Goal: Ask a question

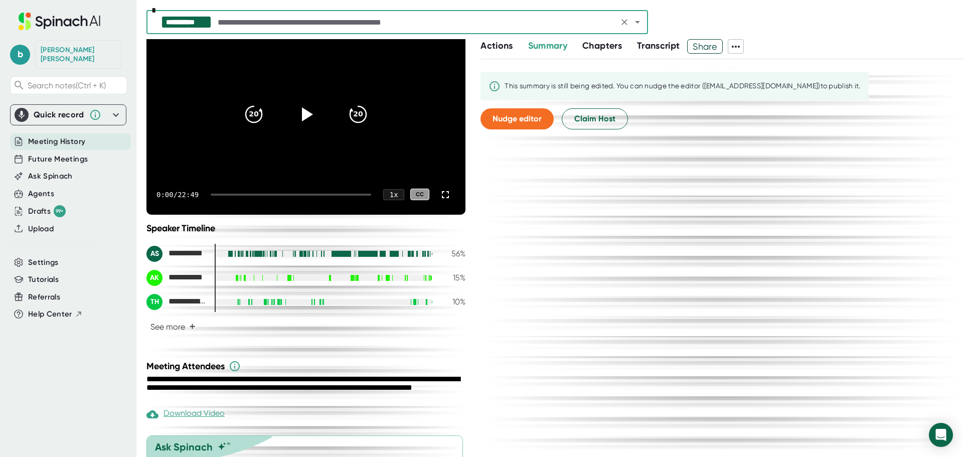
scroll to position [148, 0]
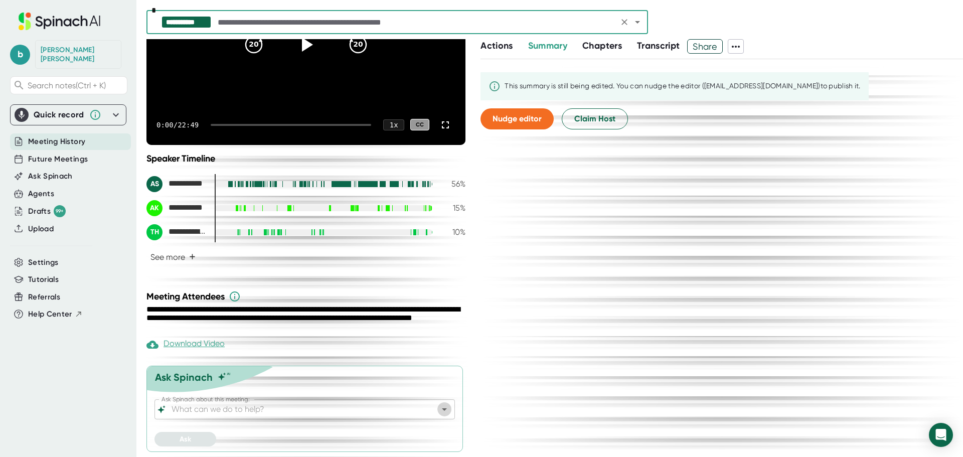
click at [438, 411] on icon "Open" at bounding box center [444, 409] width 12 height 12
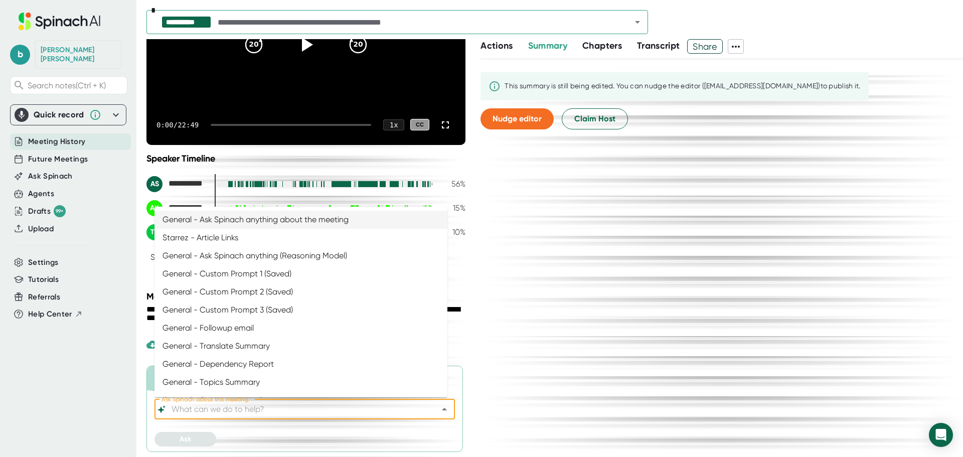
click at [288, 218] on li "General - Ask Spinach anything about the meeting" at bounding box center [301, 220] width 293 height 18
type input "General - Ask Spinach anything about the meeting"
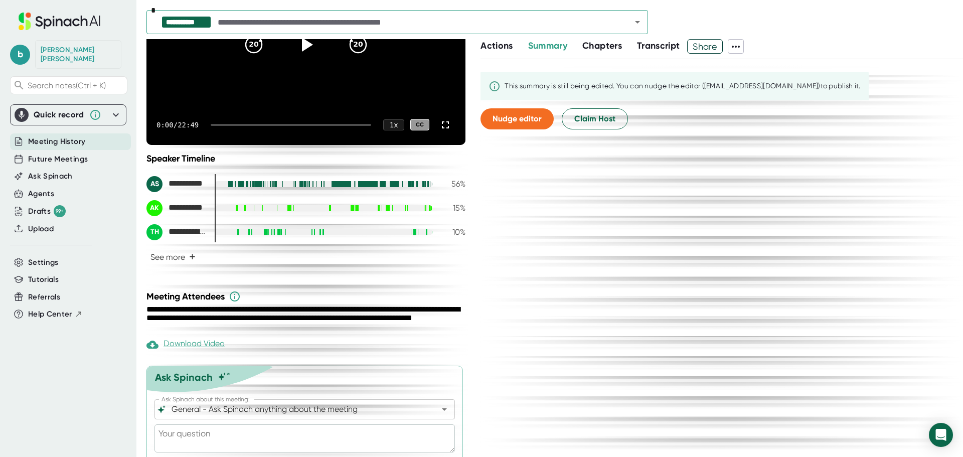
click at [250, 439] on textarea at bounding box center [305, 438] width 300 height 28
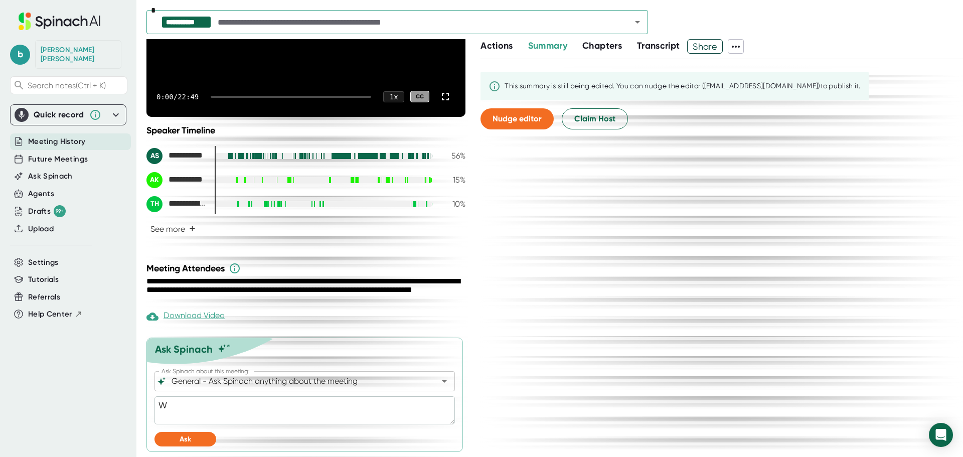
type textarea "W"
type textarea "x"
type textarea "Wo"
type textarea "x"
type textarea "Wou"
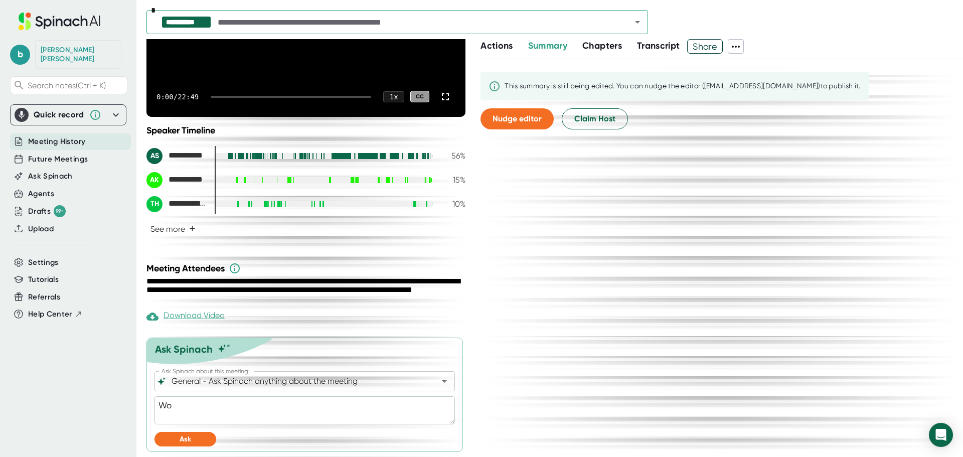
type textarea "x"
type textarea "Woul"
type textarea "x"
type textarea "Would"
type textarea "x"
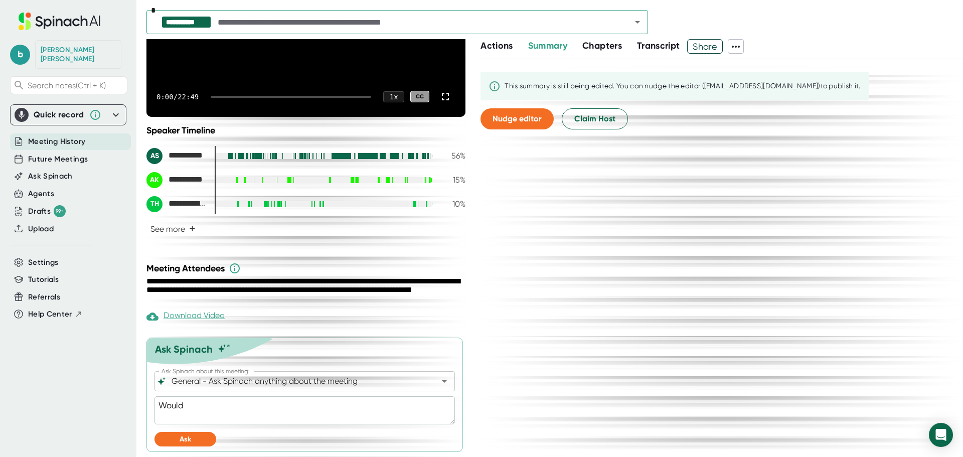
type textarea "Would"
type textarea "x"
type textarea "Would y"
type textarea "x"
type textarea "Would yo"
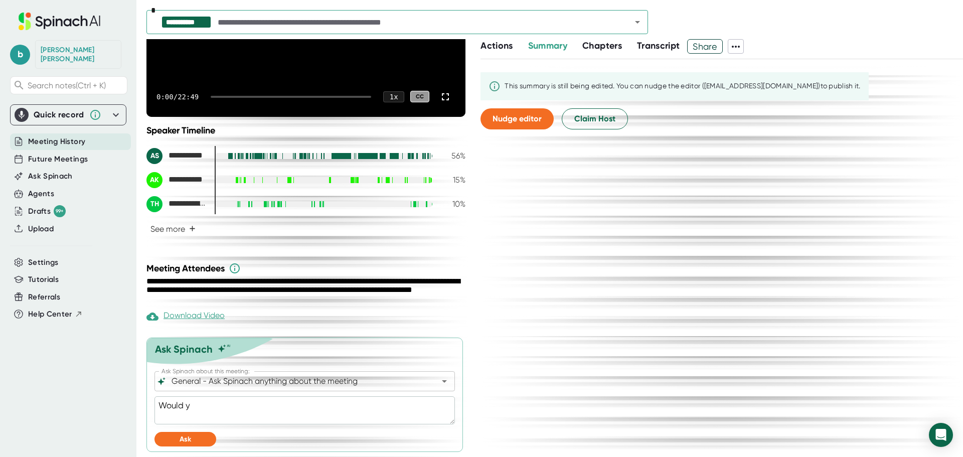
type textarea "x"
type textarea "Would you"
type textarea "x"
type textarea "Would you"
type textarea "x"
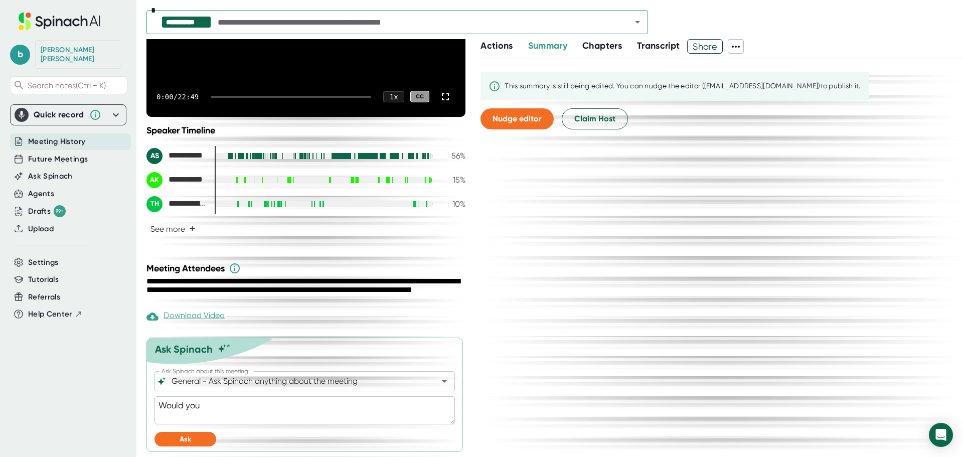
type textarea "Would you r"
type textarea "x"
type textarea "Would you ra"
type textarea "x"
type textarea "Would you rat"
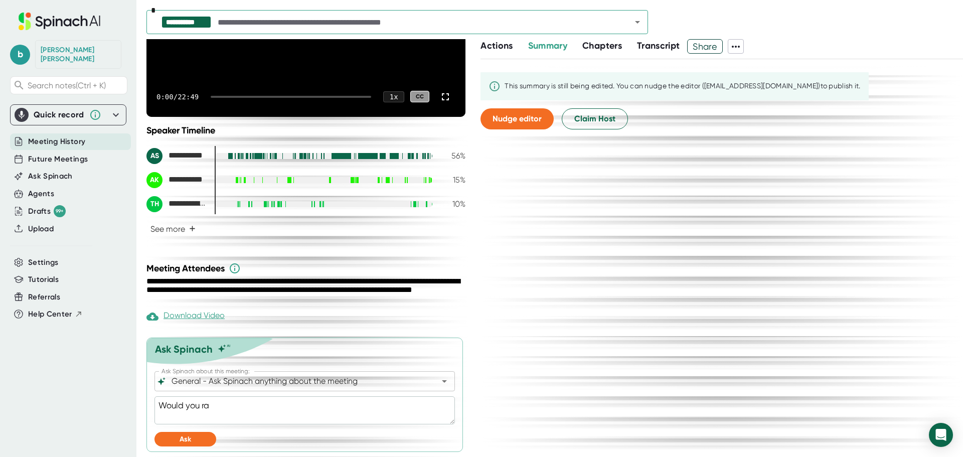
type textarea "x"
type textarea "Would you [PERSON_NAME]"
type textarea "x"
type textarea "Would you [PERSON_NAME]"
type textarea "x"
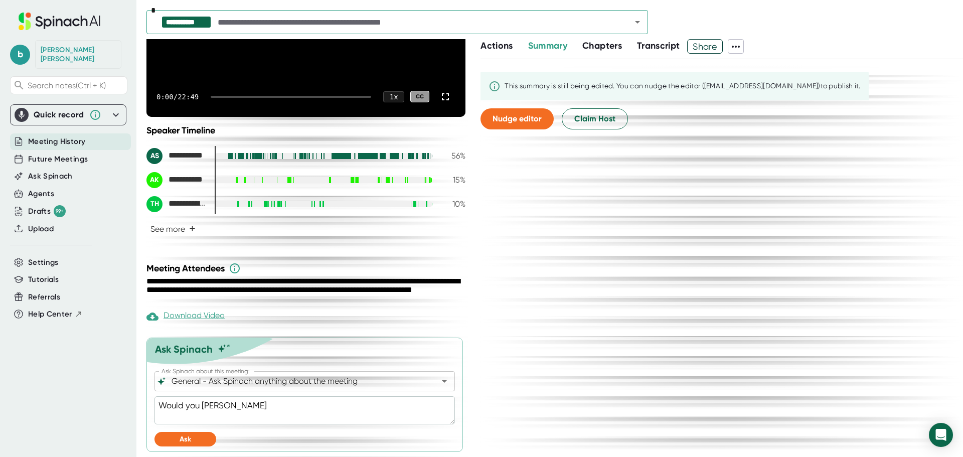
type textarea "Would you rather"
type textarea "x"
type textarea "Would you rather"
type textarea "x"
type textarea "Would you rather"
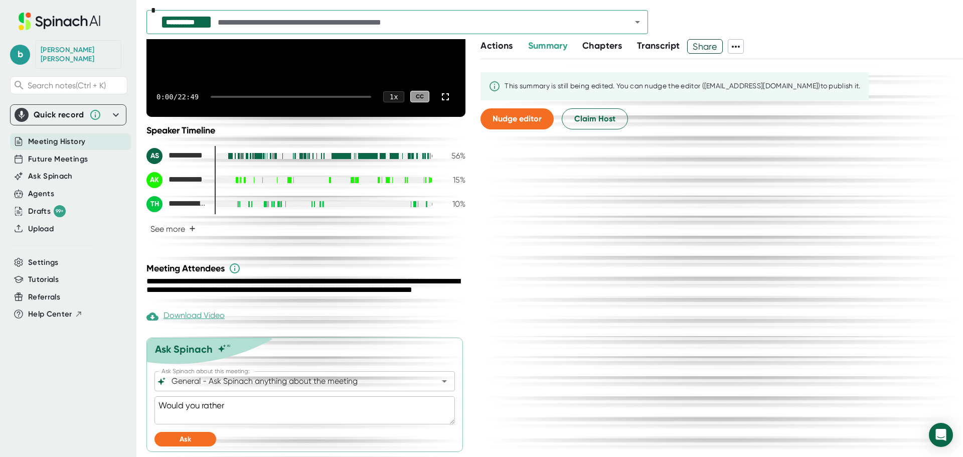
type textarea "x"
drag, startPoint x: 230, startPoint y: 405, endPoint x: 121, endPoint y: 398, distance: 109.1
click at [121, 398] on div "**********" at bounding box center [481, 228] width 963 height 457
paste textarea "discover 1000 Mice in your attic, or 1 unknown person?"
type textarea "Would you rather discover 1000 Mice in your attic, or 1 unknown person?"
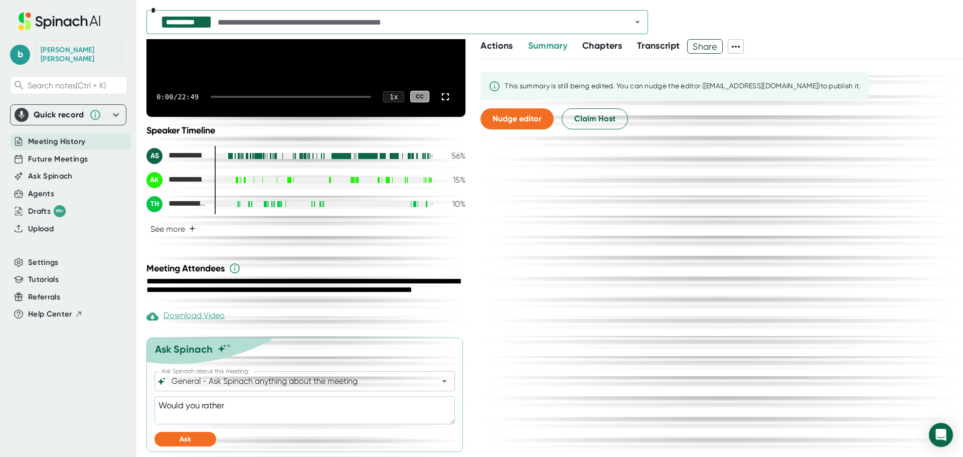
type textarea "x"
type textarea "Would you rather discover 1000 Mice in your attic, or 1 unknown person?"
click at [199, 433] on button "Ask" at bounding box center [186, 439] width 62 height 15
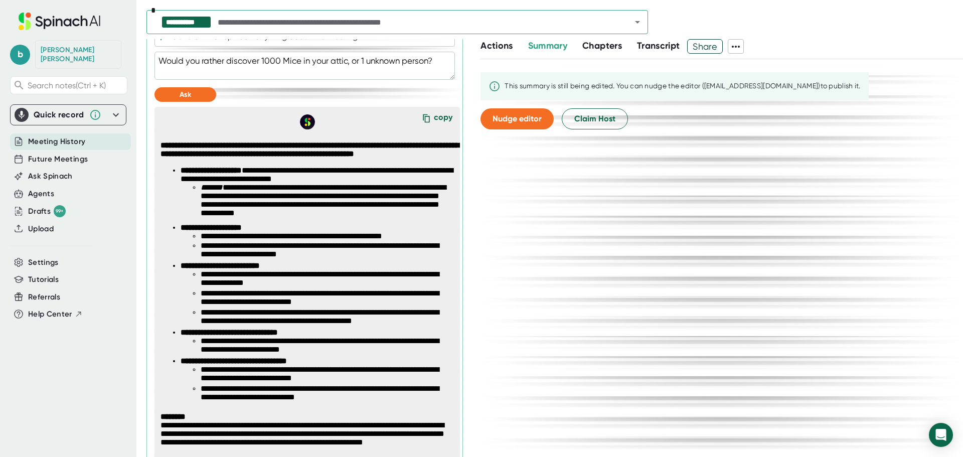
scroll to position [484, 0]
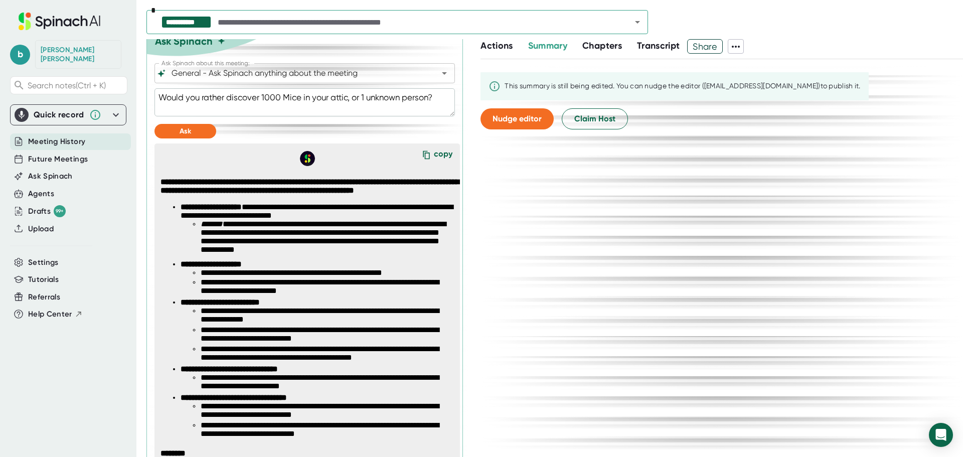
type textarea "x"
